Goal: Information Seeking & Learning: Learn about a topic

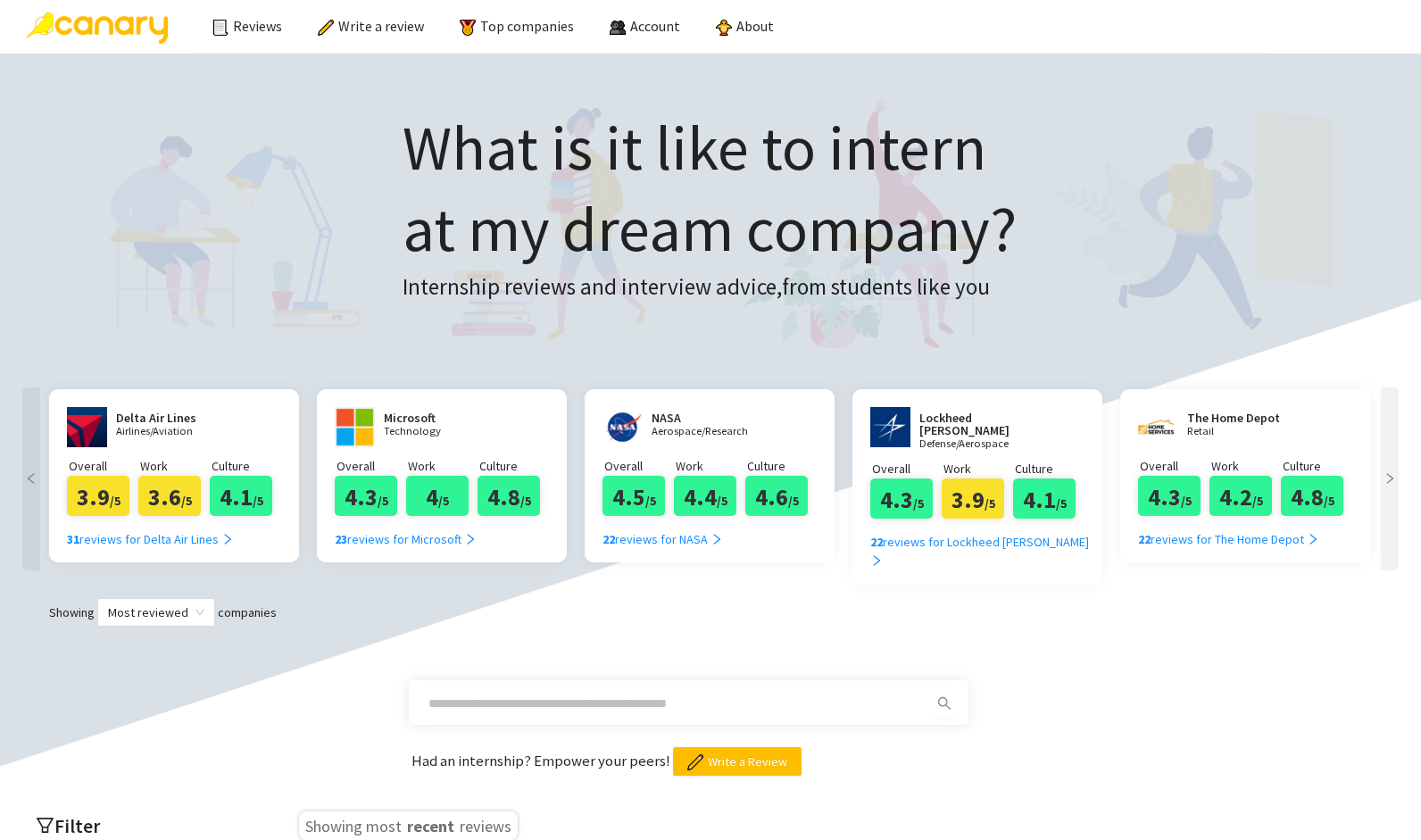
scroll to position [180, 0]
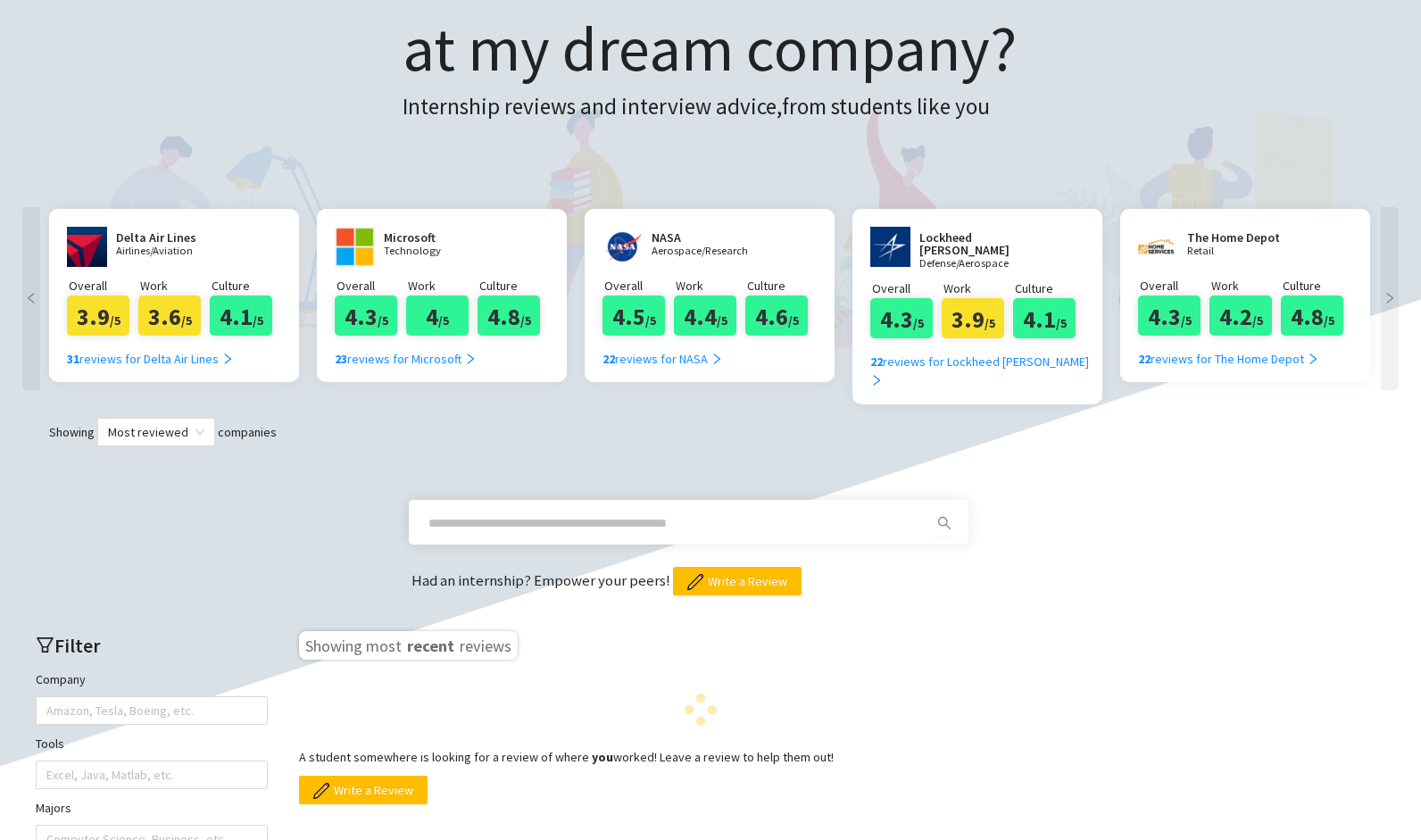
click at [592, 513] on input "text" at bounding box center [666, 523] width 477 height 20
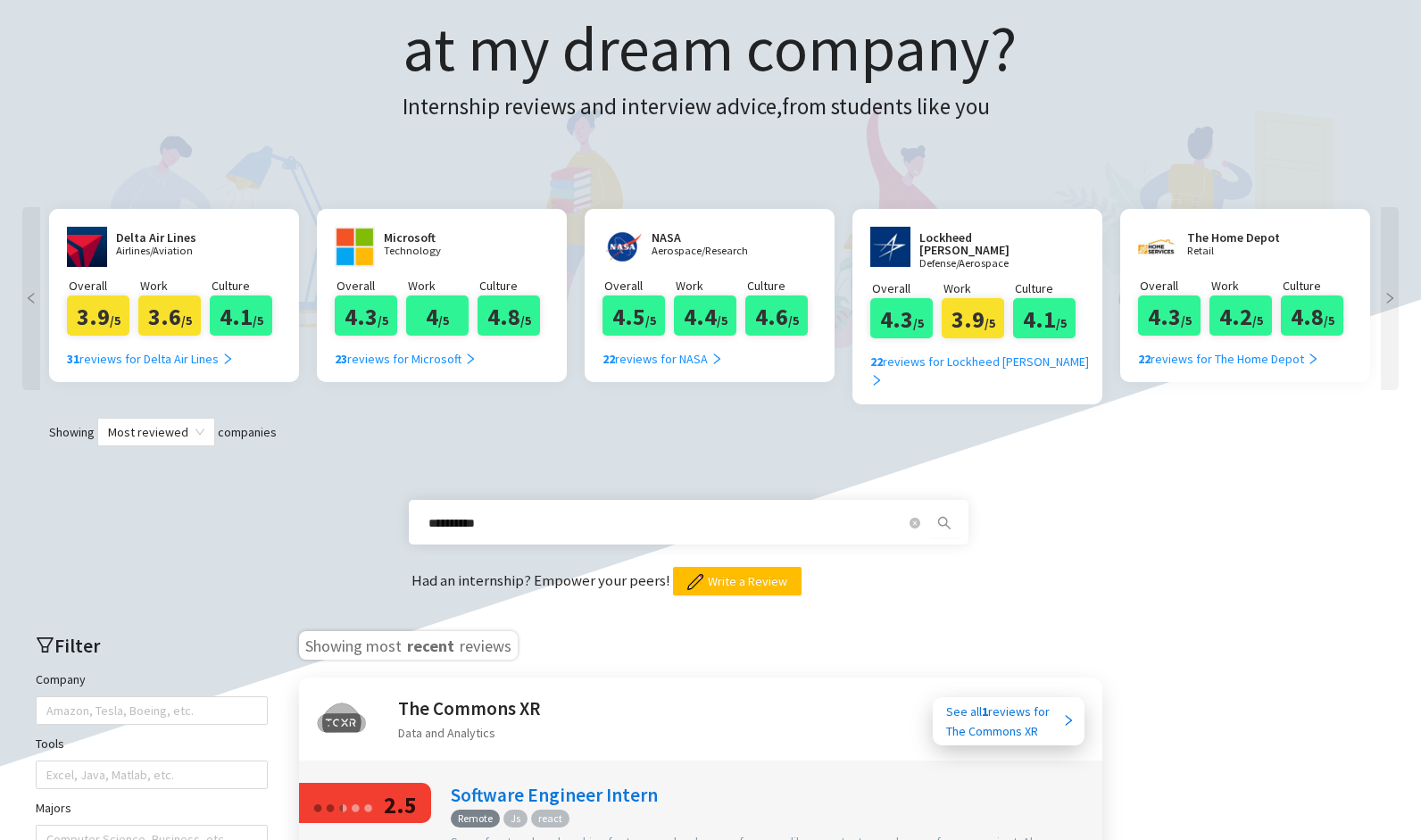
type input "**********"
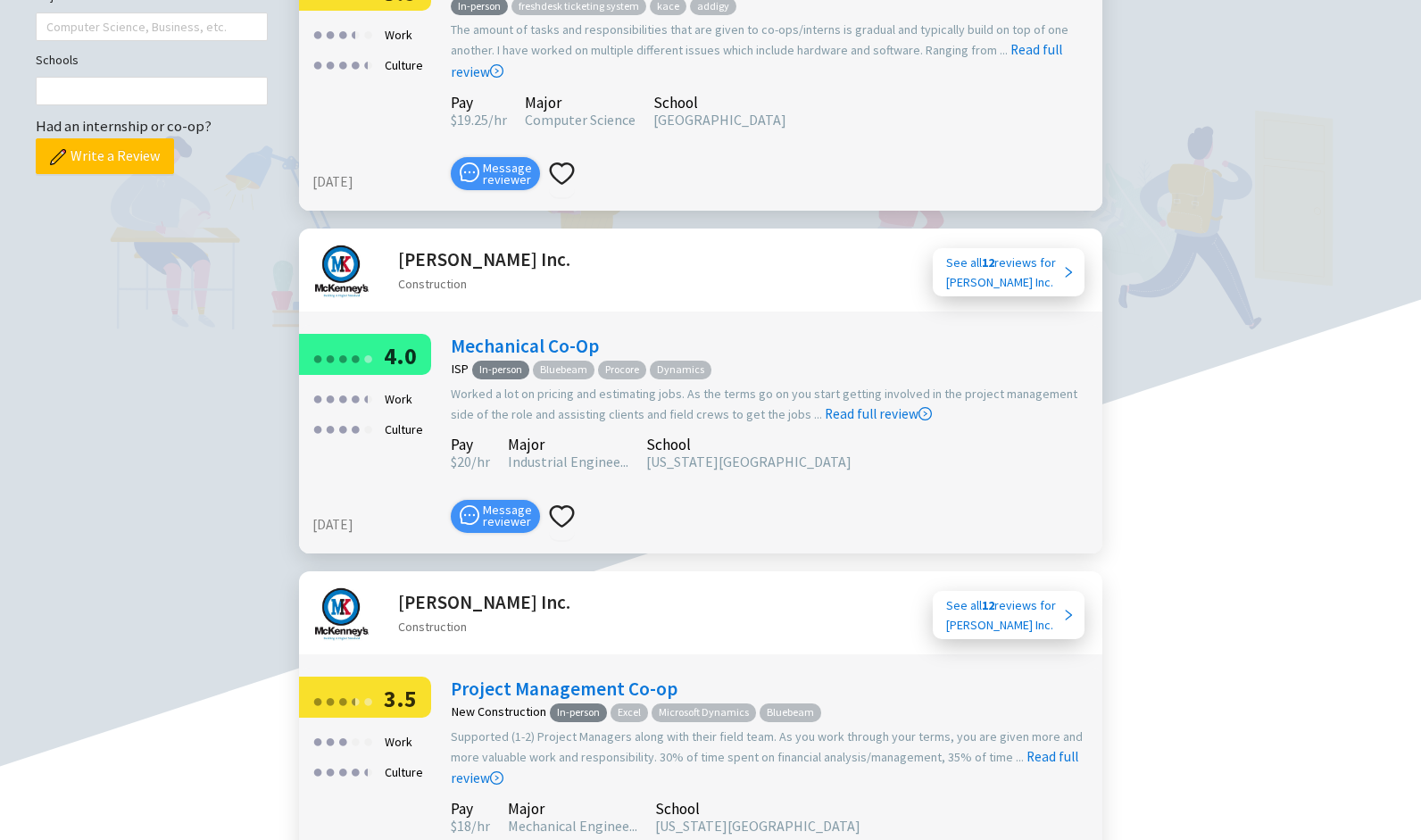
scroll to position [994, 0]
click at [501, 333] on link "Mechanical Co-Op" at bounding box center [525, 345] width 148 height 24
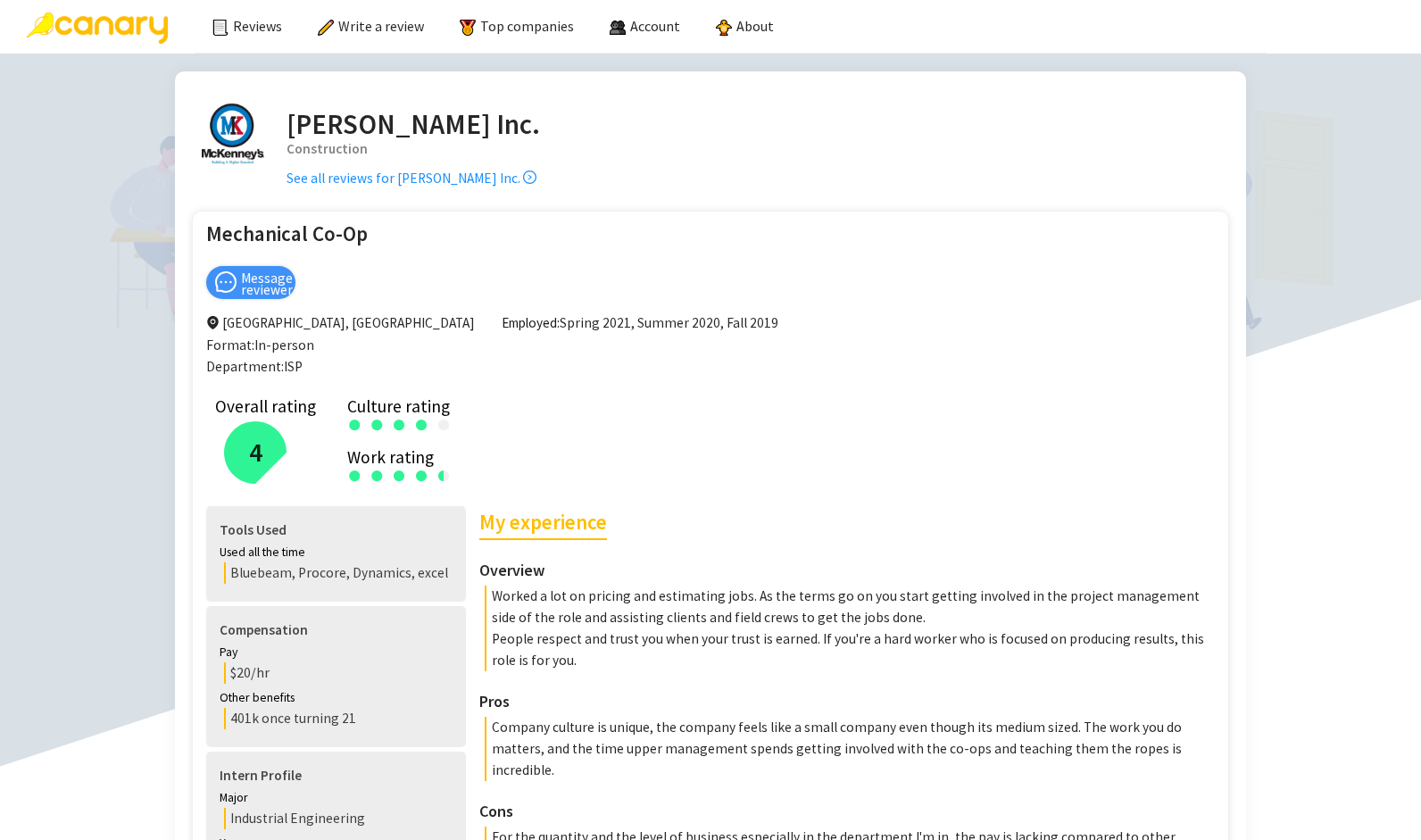
click at [73, 16] on img at bounding box center [97, 28] width 141 height 31
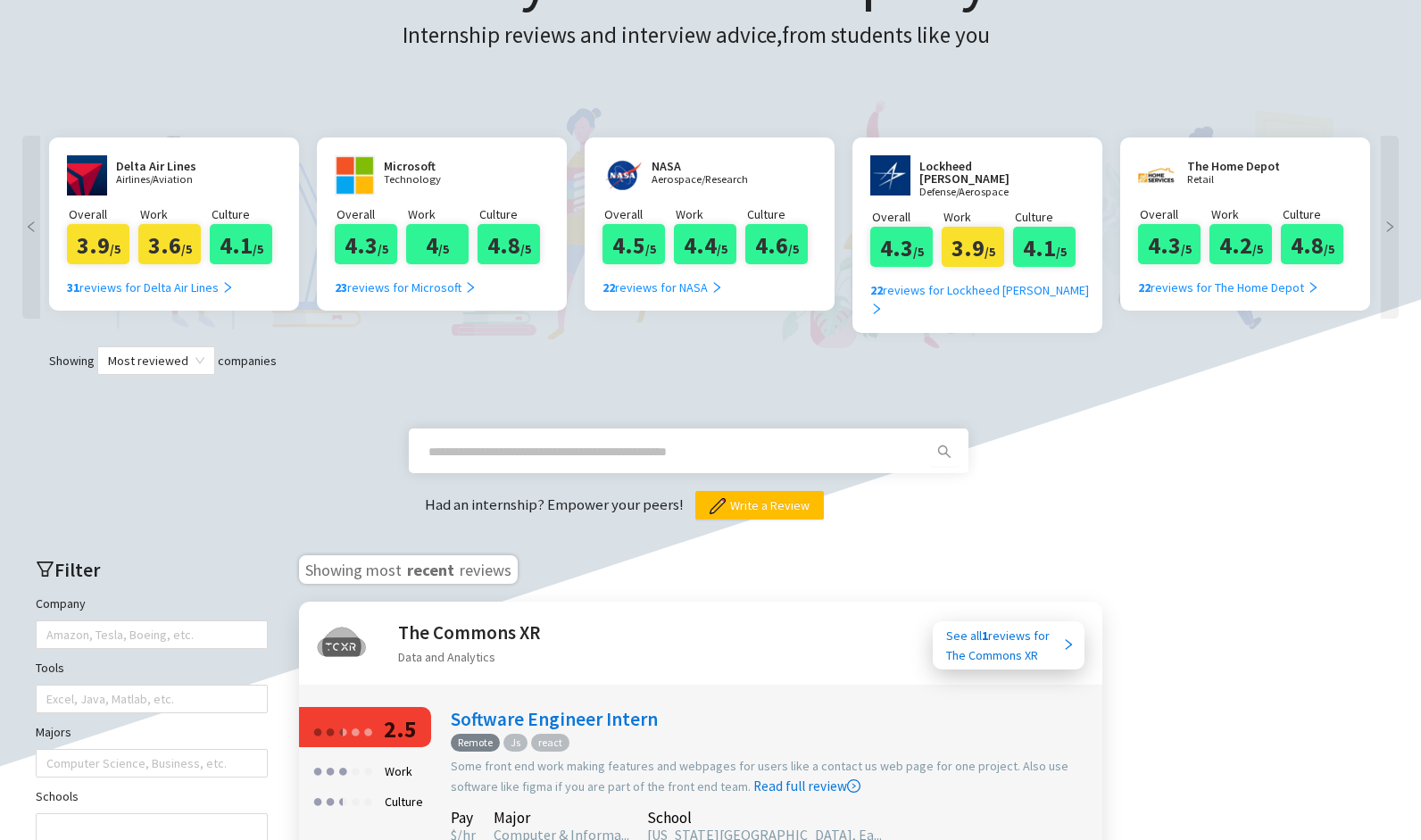
scroll to position [166, 0]
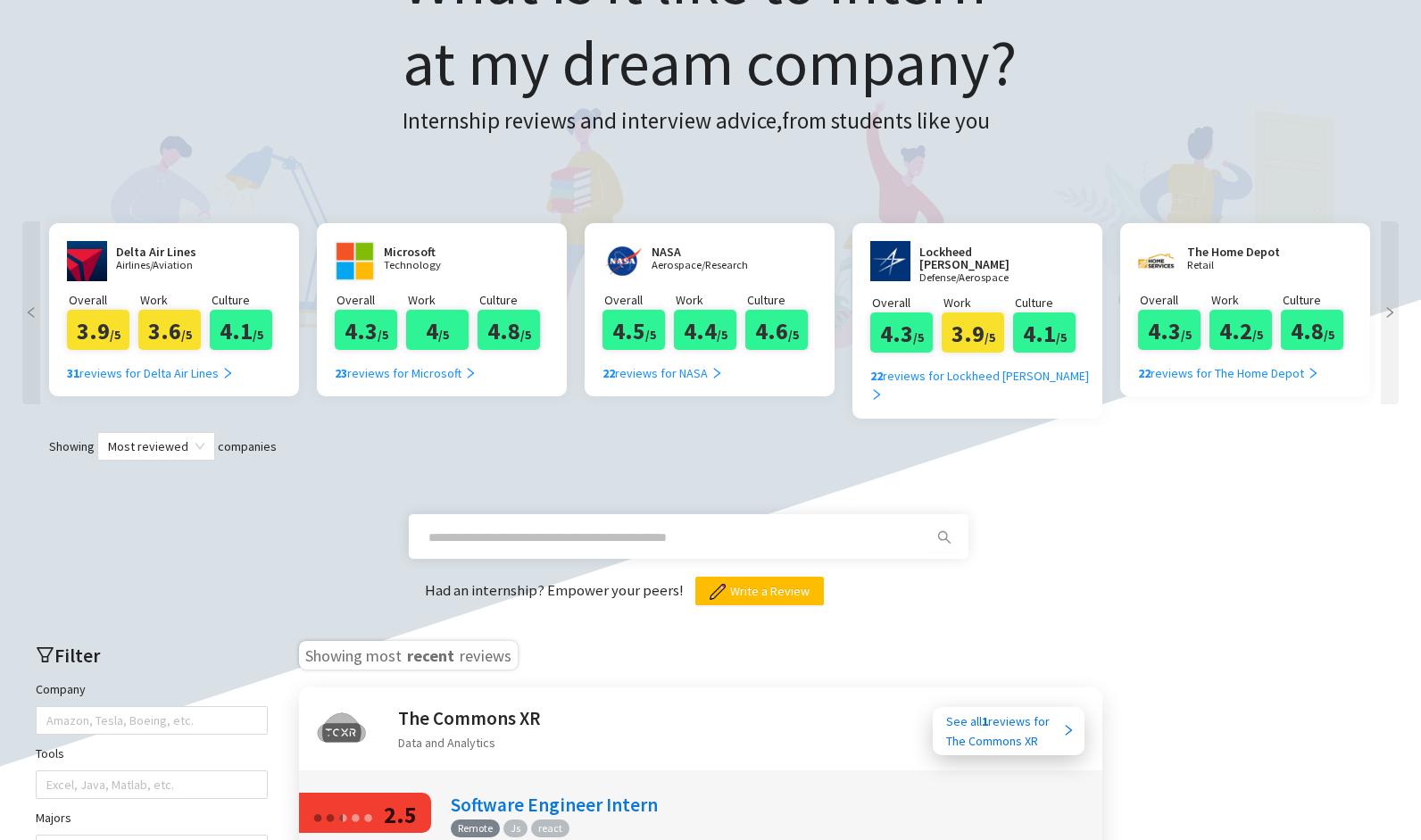
click at [670, 265] on p "Aerospace/Research" at bounding box center [705, 266] width 107 height 11
click at [648, 367] on div "22 reviews for NASA" at bounding box center [663, 373] width 121 height 20
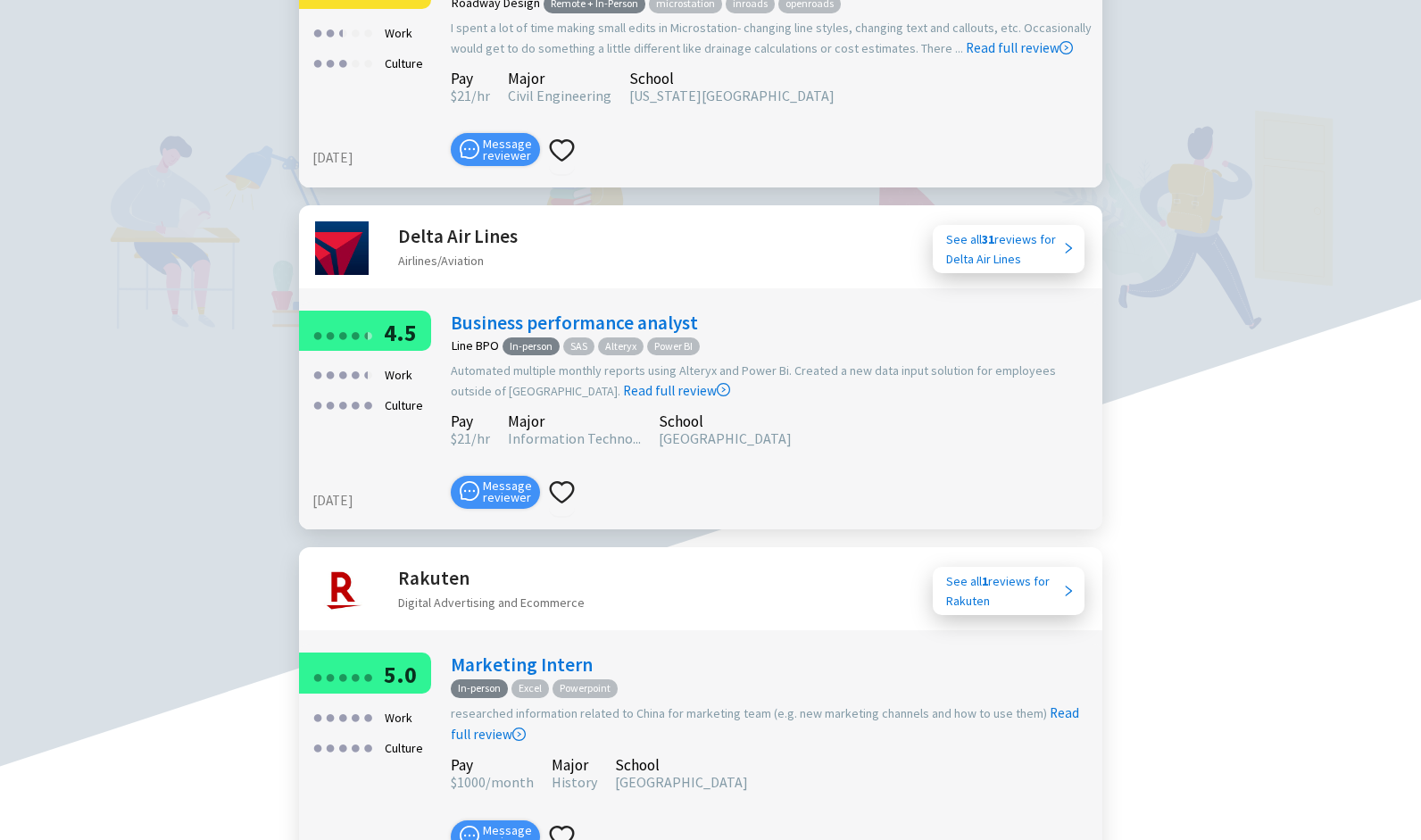
scroll to position [1341, 0]
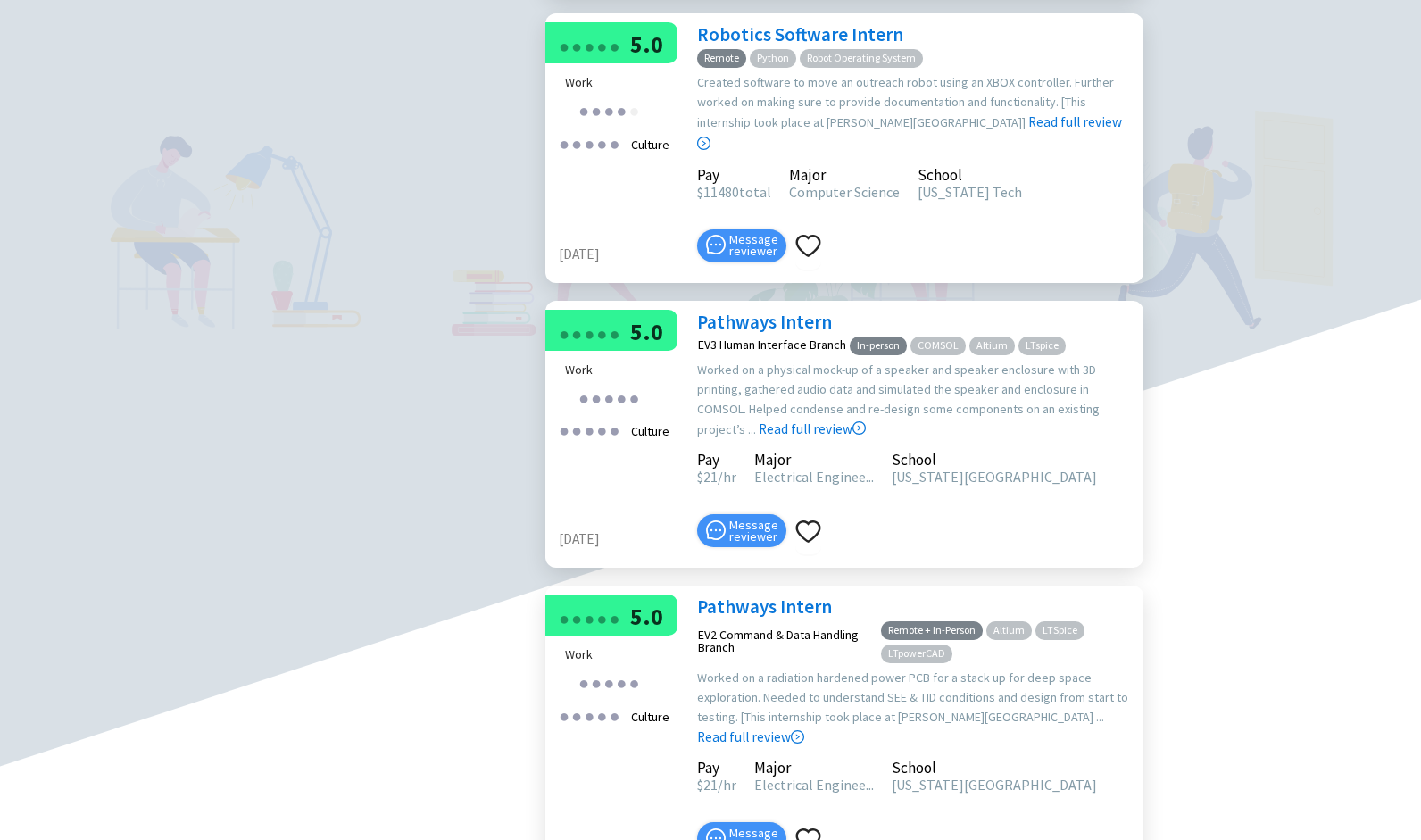
scroll to position [905, 0]
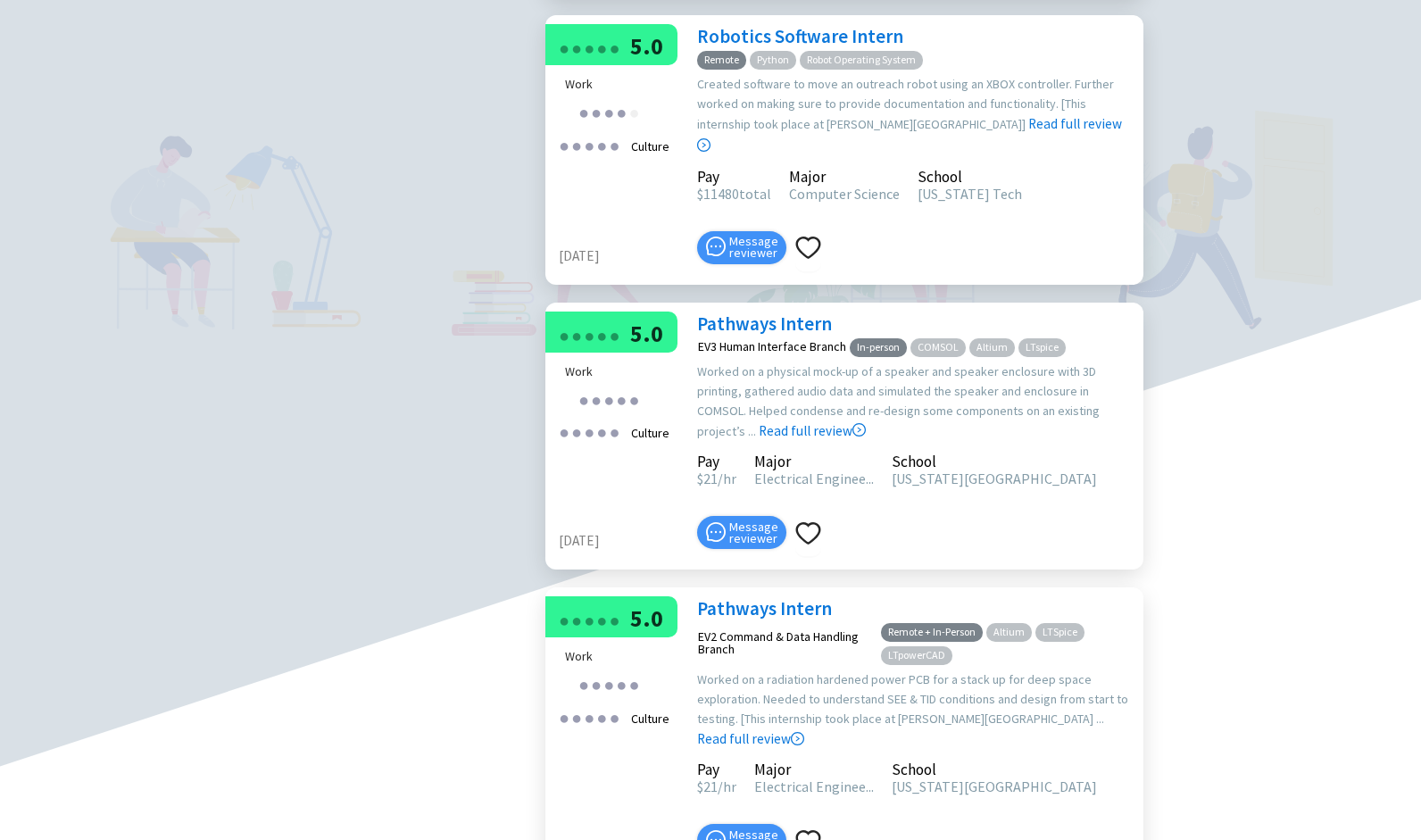
click at [763, 336] on link "Pathways Intern" at bounding box center [765, 323] width 135 height 24
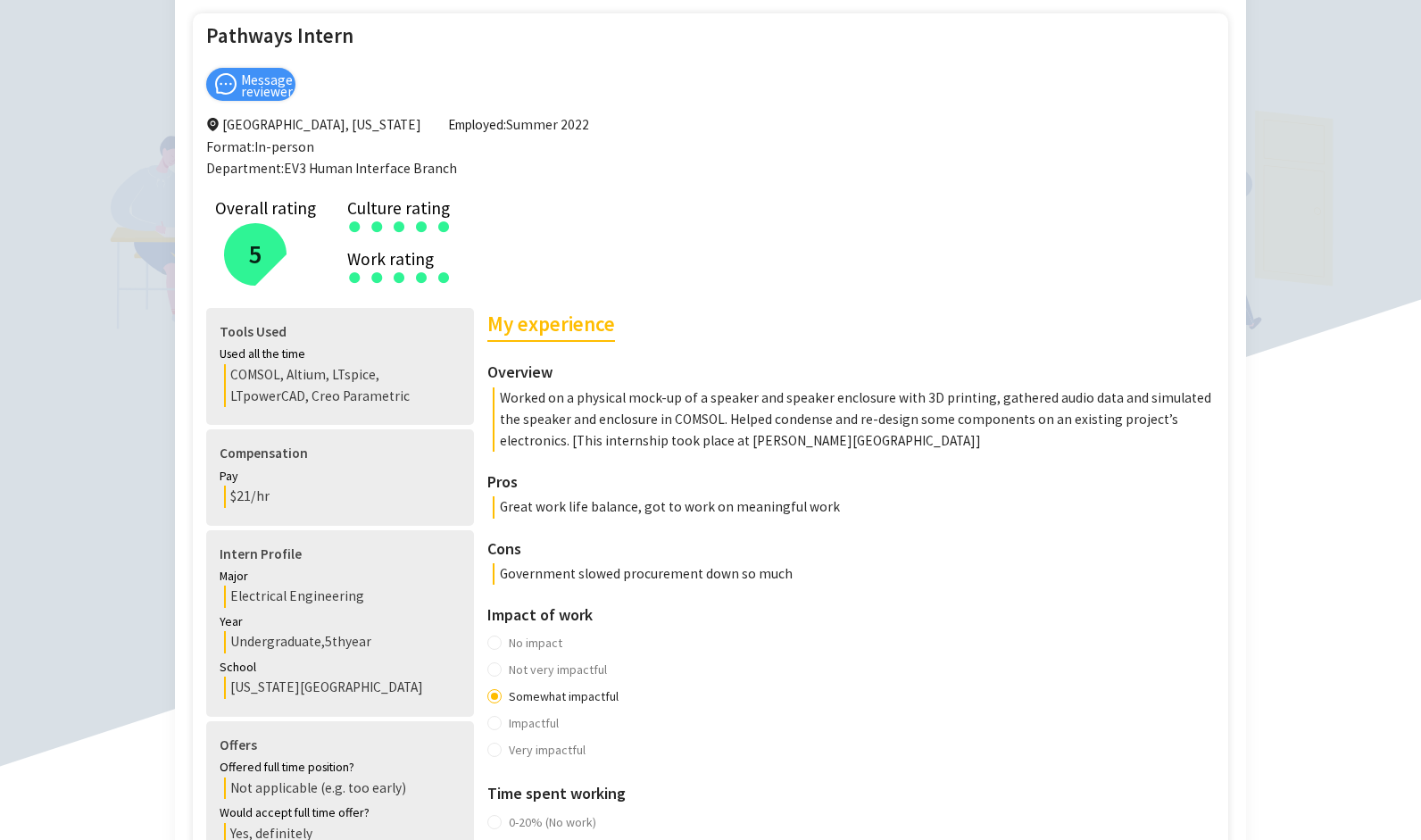
scroll to position [202, 0]
